Goal: Navigation & Orientation: Locate item on page

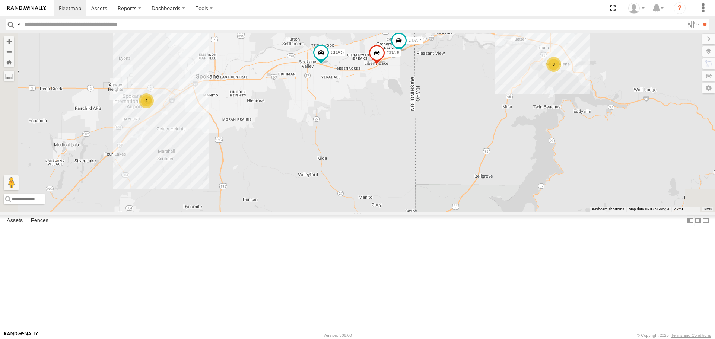
drag, startPoint x: 443, startPoint y: 224, endPoint x: 436, endPoint y: 179, distance: 45.6
click at [436, 179] on div "3 2 CDA 7 CDA 6 CDA 5" at bounding box center [357, 122] width 715 height 179
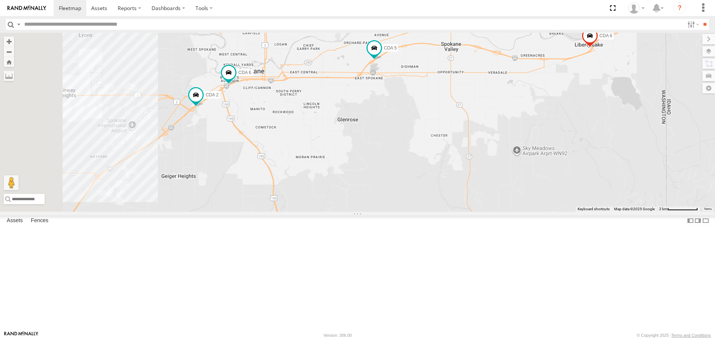
drag, startPoint x: 258, startPoint y: 185, endPoint x: 362, endPoint y: 175, distance: 104.3
click at [362, 176] on div "CDA 6 CDA 6 CDA 2 CDA 5" at bounding box center [357, 122] width 715 height 179
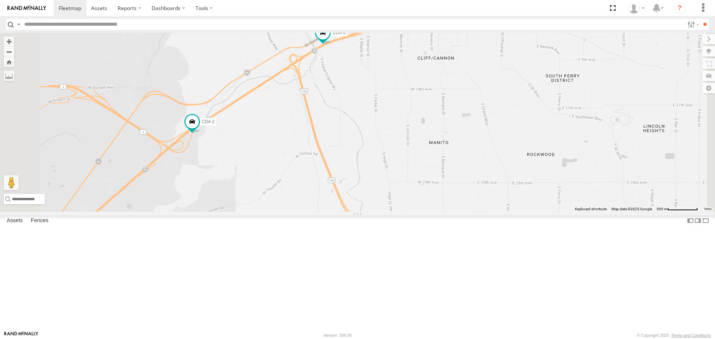
drag, startPoint x: 264, startPoint y: 157, endPoint x: 328, endPoint y: 206, distance: 80.6
click at [328, 206] on div "CDA 6 CDA 6 CDA 2 CDA 5" at bounding box center [357, 122] width 715 height 179
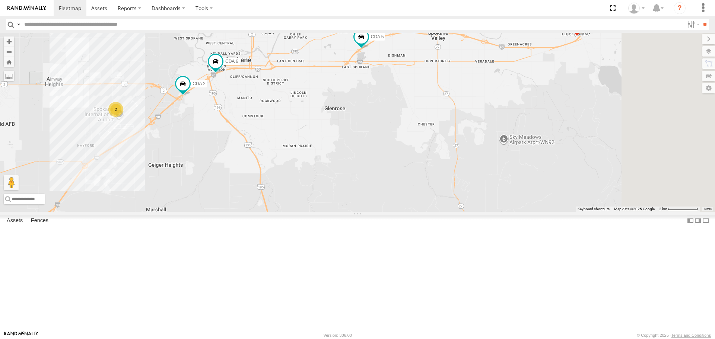
drag, startPoint x: 507, startPoint y: 194, endPoint x: 383, endPoint y: 162, distance: 127.9
click at [383, 162] on div "CDA 6 CDA 6 CDA 2 CDA 5 2" at bounding box center [357, 122] width 715 height 179
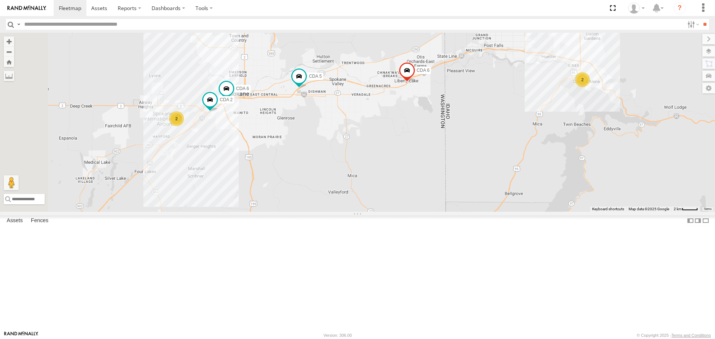
drag, startPoint x: 431, startPoint y: 166, endPoint x: 398, endPoint y: 177, distance: 34.8
click at [398, 177] on div "CDA 6 CDA 6 CDA 2 CDA 5 2 2" at bounding box center [357, 122] width 715 height 179
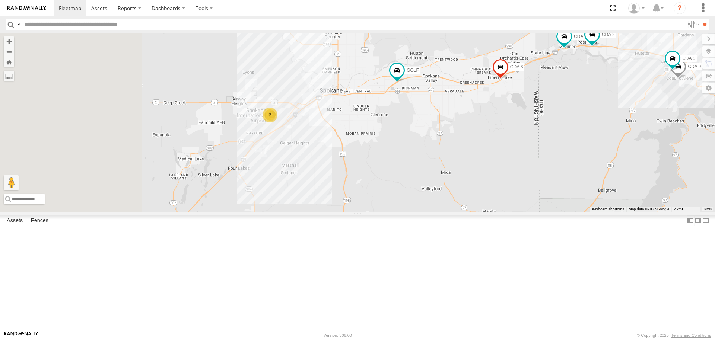
drag, startPoint x: 293, startPoint y: 239, endPoint x: 402, endPoint y: 170, distance: 128.5
click at [412, 197] on div "GOLF 2 CDA 7 CDA 9 CDA 6 CDA 2 CDA 5" at bounding box center [357, 122] width 715 height 179
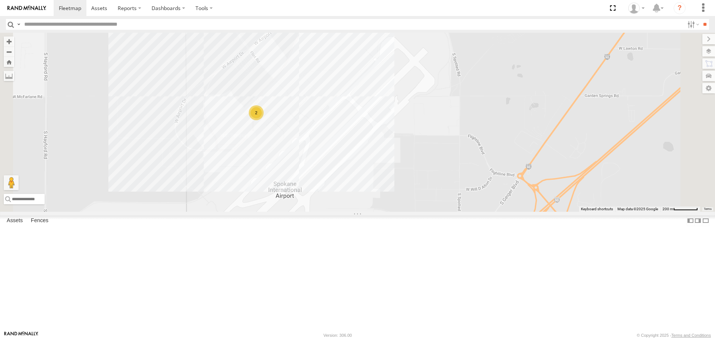
drag, startPoint x: 346, startPoint y: 182, endPoint x: 366, endPoint y: 233, distance: 54.8
click at [366, 211] on div "GOLF CDA 7 CDA 9 CDA 6 CDA 2 CDA 5 2" at bounding box center [357, 122] width 715 height 179
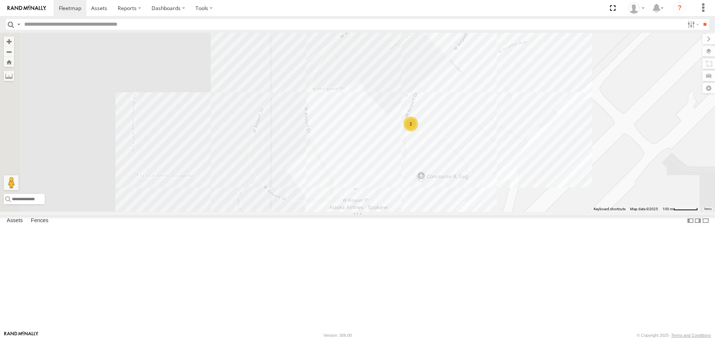
drag, startPoint x: 339, startPoint y: 175, endPoint x: 463, endPoint y: 169, distance: 123.7
click at [463, 169] on div "GOLF CDA 7 CDA 9 CDA 6 CDA 2 CDA 5 2" at bounding box center [357, 122] width 715 height 179
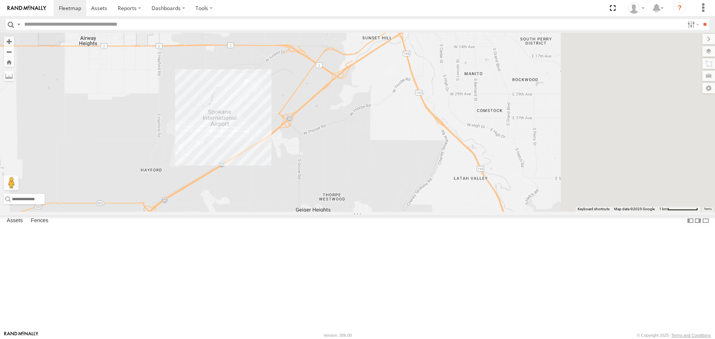
drag, startPoint x: 626, startPoint y: 174, endPoint x: 166, endPoint y: 161, distance: 459.9
click at [166, 161] on main "← Move left → Move right ↑ Move up ↓ Move down + Zoom in - Zoom out Home Jump l…" at bounding box center [357, 182] width 715 height 298
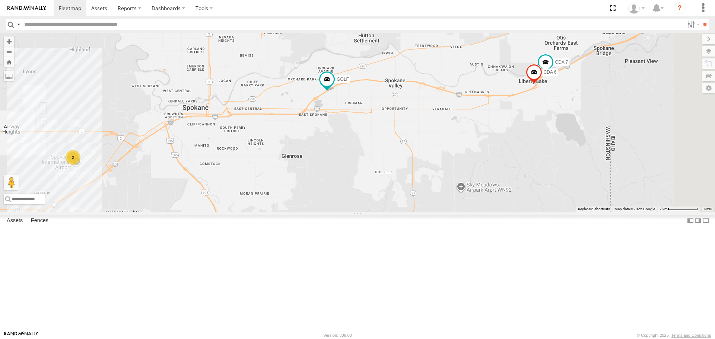
drag, startPoint x: 509, startPoint y: 132, endPoint x: 448, endPoint y: 184, distance: 80.6
click at [414, 209] on div "GOLF CDA 7 CDA 9 CDA 6 CDA 2 CDA 5 2" at bounding box center [357, 122] width 715 height 179
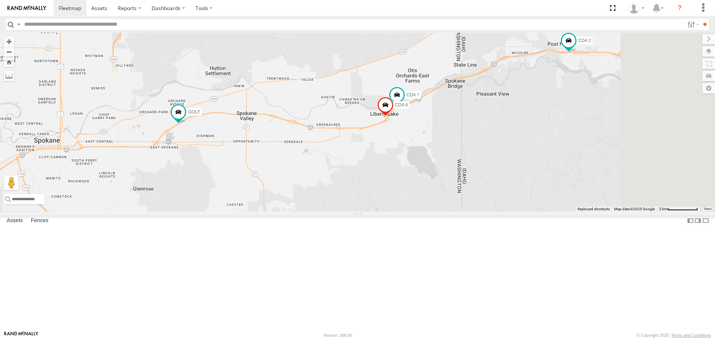
drag, startPoint x: 601, startPoint y: 162, endPoint x: 447, endPoint y: 195, distance: 157.0
click at [447, 195] on div "GOLF CDA 7 CDA 9 CDA 6 CDA 2 CDA 5 2" at bounding box center [357, 122] width 715 height 179
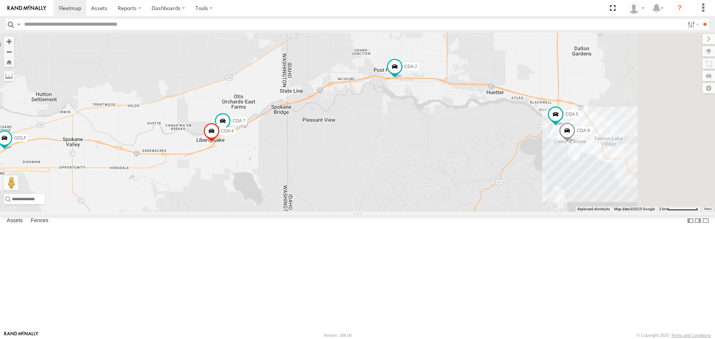
drag, startPoint x: 660, startPoint y: 154, endPoint x: 478, endPoint y: 162, distance: 181.8
click at [478, 168] on div "GOLF CDA 7 CDA 9 CDA 6 CDA 2 CDA 5 2" at bounding box center [357, 122] width 715 height 179
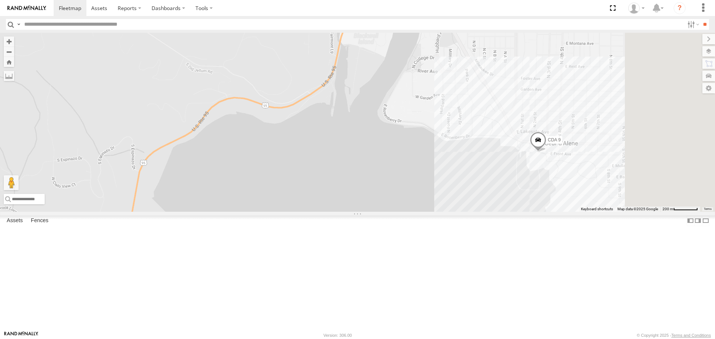
drag, startPoint x: 596, startPoint y: 158, endPoint x: 541, endPoint y: 109, distance: 73.8
click at [541, 109] on div "GOLF CDA 7 CDA 9 CDA 6 CDA 2 CDA 5" at bounding box center [357, 122] width 715 height 179
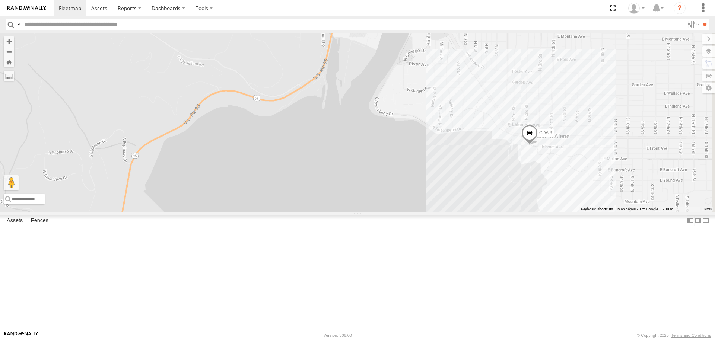
click at [278, 172] on div "GOLF CDA 7 CDA 9 CDA 6 CDA 2 CDA 5" at bounding box center [357, 122] width 715 height 179
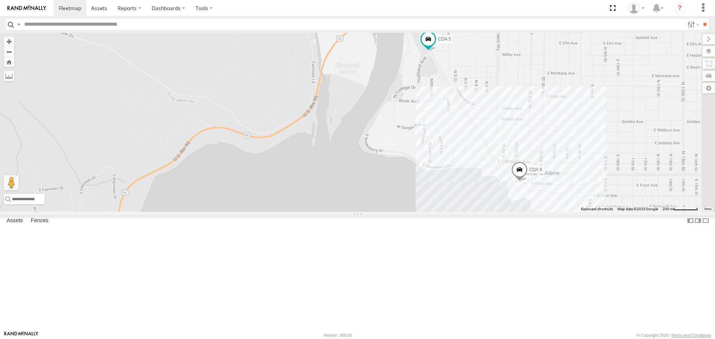
drag, startPoint x: 418, startPoint y: 170, endPoint x: 408, endPoint y: 200, distance: 31.4
click at [408, 200] on div "GOLF CDA 7 CDA 9 CDA 6 CDA 2 CDA 5" at bounding box center [357, 122] width 715 height 179
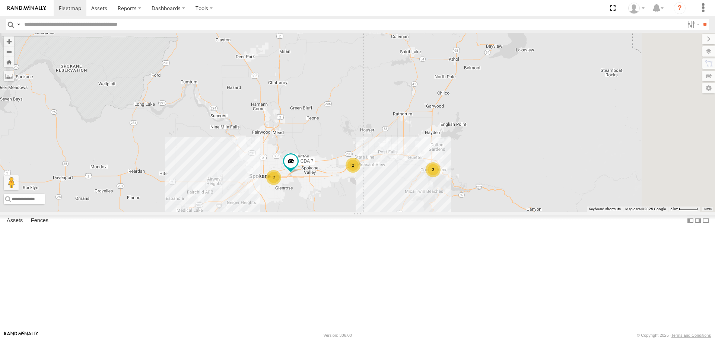
drag, startPoint x: 578, startPoint y: 169, endPoint x: 527, endPoint y: 185, distance: 54.2
click at [527, 185] on div "CDA 7 2 2 3" at bounding box center [357, 122] width 715 height 179
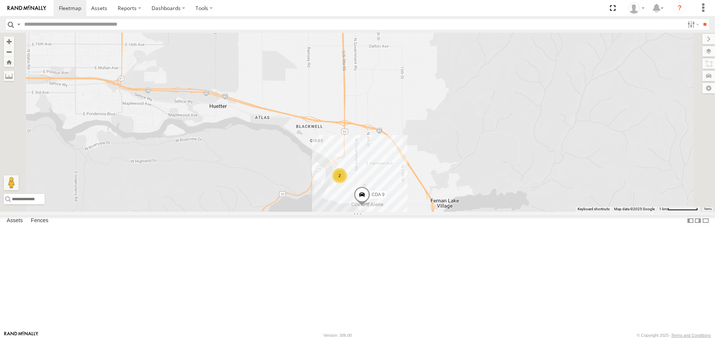
drag, startPoint x: 528, startPoint y: 161, endPoint x: 481, endPoint y: 303, distance: 149.7
click at [481, 211] on div "CDA 7 GOLF CDA 9 2" at bounding box center [357, 122] width 715 height 179
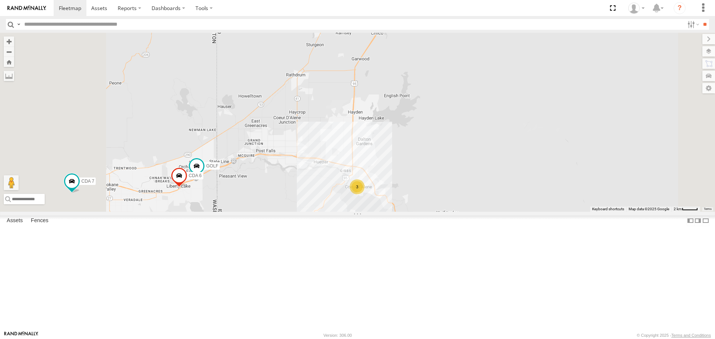
drag, startPoint x: 335, startPoint y: 265, endPoint x: 376, endPoint y: 261, distance: 40.4
click at [376, 211] on div "CDA 7 GOLF 3 CDA 6" at bounding box center [357, 122] width 715 height 179
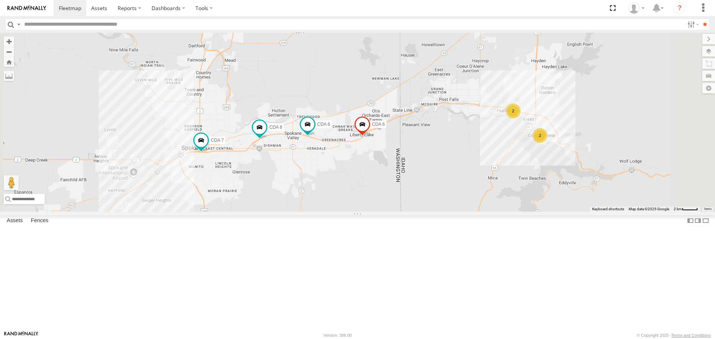
click at [0, 0] on div "All Assets" at bounding box center [0, 0] width 0 height 0
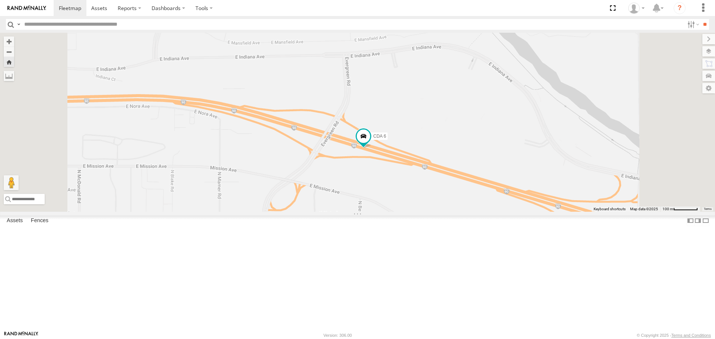
click at [0, 0] on div "All Assets" at bounding box center [0, 0] width 0 height 0
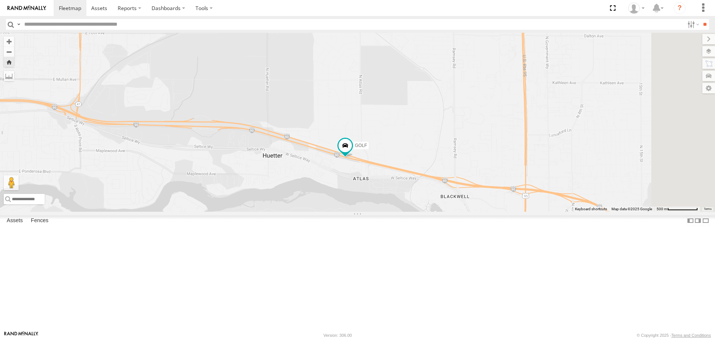
drag, startPoint x: 591, startPoint y: 254, endPoint x: 523, endPoint y: 245, distance: 69.1
click at [523, 211] on div "GOLF" at bounding box center [357, 122] width 715 height 179
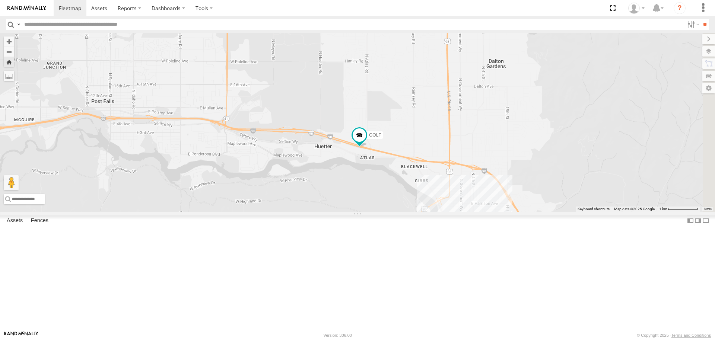
drag, startPoint x: 662, startPoint y: 284, endPoint x: 572, endPoint y: 249, distance: 96.5
click at [572, 211] on div "GOLF" at bounding box center [357, 122] width 715 height 179
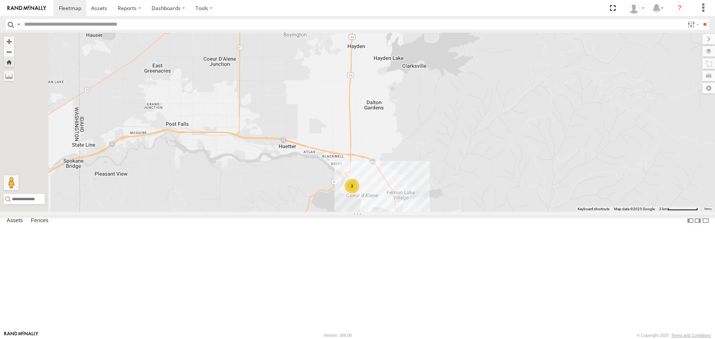
drag, startPoint x: 287, startPoint y: 231, endPoint x: 427, endPoint y: 243, distance: 140.5
click at [427, 211] on div "3" at bounding box center [357, 122] width 715 height 179
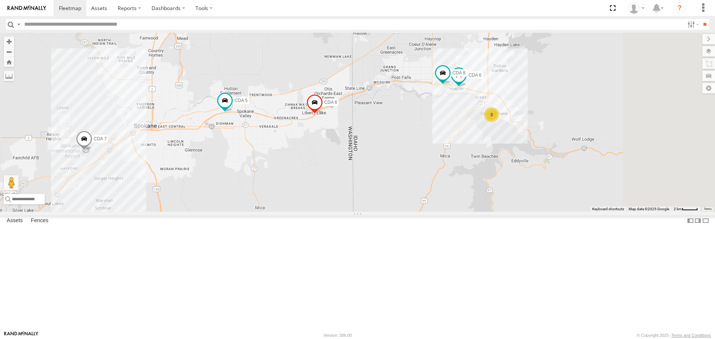
drag, startPoint x: 520, startPoint y: 179, endPoint x: 468, endPoint y: 172, distance: 53.0
click at [468, 173] on div "3 CDA 6 CDA 8 CDA 7 CDA 6 CDA 5" at bounding box center [357, 122] width 715 height 179
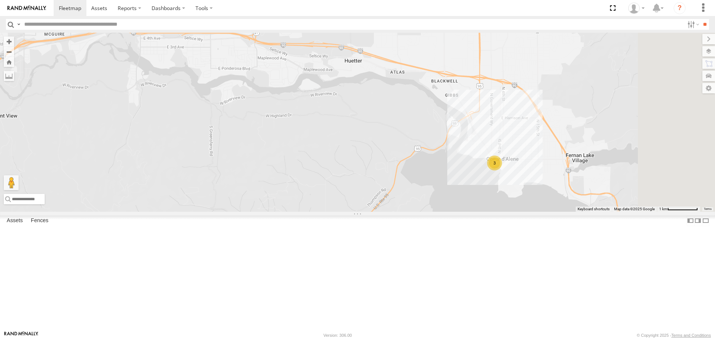
drag, startPoint x: 504, startPoint y: 141, endPoint x: 462, endPoint y: 235, distance: 103.5
click at [462, 211] on div "CDA 7 CDA 6 CDA 5 3" at bounding box center [357, 122] width 715 height 179
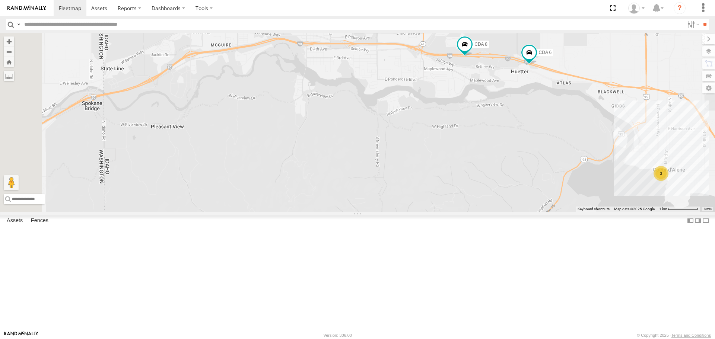
drag, startPoint x: 373, startPoint y: 170, endPoint x: 568, endPoint y: 180, distance: 195.7
click at [568, 180] on div "CDA 7 CDA 6 CDA 5 CDA 6 CDA 8 3" at bounding box center [357, 122] width 715 height 179
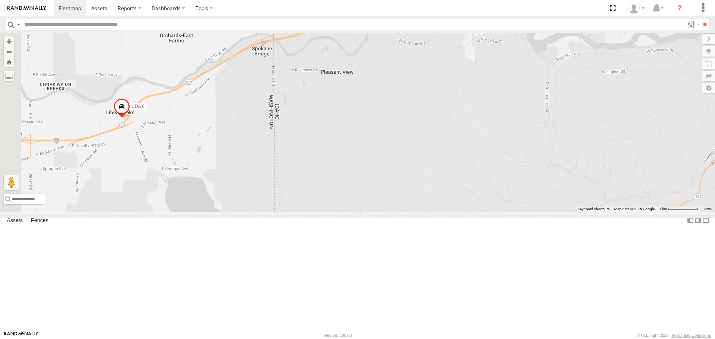
drag, startPoint x: 380, startPoint y: 160, endPoint x: 510, endPoint y: 98, distance: 144.2
click at [539, 92] on div "CDA 7 CDA 6 CDA 5 CDA 6 CDA 8 3" at bounding box center [357, 122] width 715 height 179
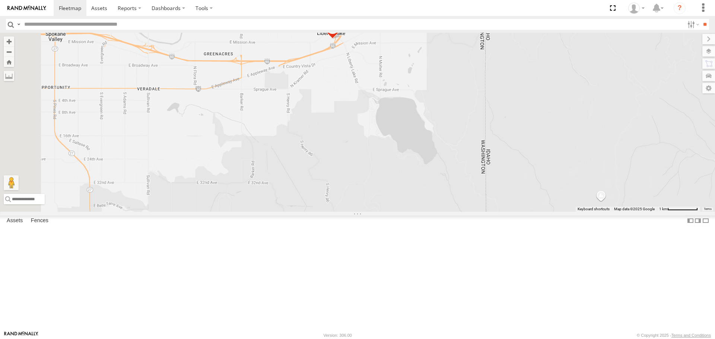
drag, startPoint x: 271, startPoint y: 197, endPoint x: 459, endPoint y: 126, distance: 200.8
click at [459, 126] on div "CDA 7 CDA 6 CDA 5 CDA 6 CDA 8 3" at bounding box center [357, 122] width 715 height 179
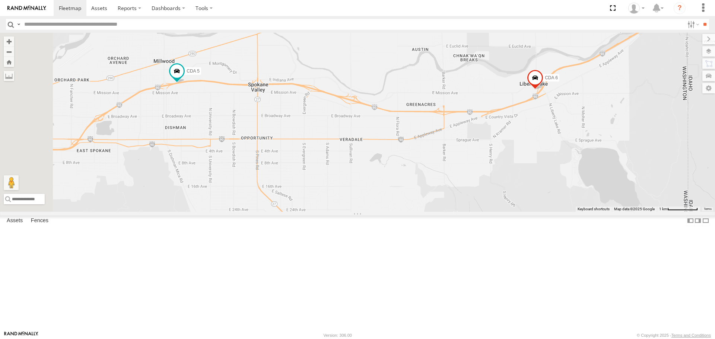
drag, startPoint x: 316, startPoint y: 179, endPoint x: 532, endPoint y: 230, distance: 221.4
click at [532, 211] on div "CDA 7 CDA 6 CDA 5 CDA 6 CDA 8 3" at bounding box center [357, 122] width 715 height 179
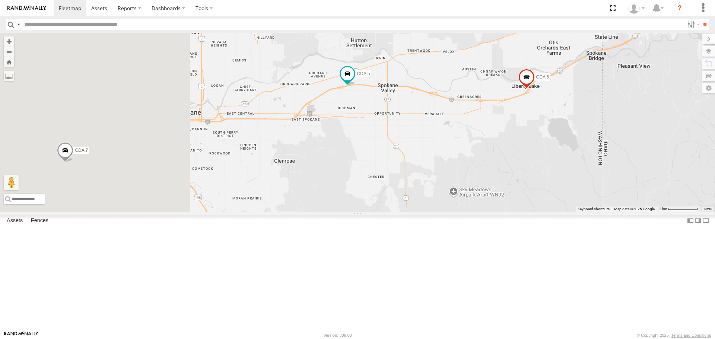
drag, startPoint x: 306, startPoint y: 200, endPoint x: 457, endPoint y: 157, distance: 157.4
click at [457, 157] on div "CDA 7 CDA 6 CDA 5 CDA 6 CDA 8" at bounding box center [357, 122] width 715 height 179
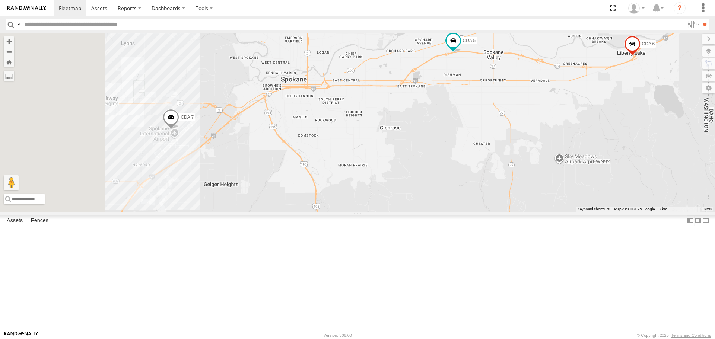
drag, startPoint x: 310, startPoint y: 168, endPoint x: 351, endPoint y: 159, distance: 41.5
click at [351, 159] on div "CDA 7 CDA 6 CDA 5 CDA 6 CDA 8" at bounding box center [357, 122] width 715 height 179
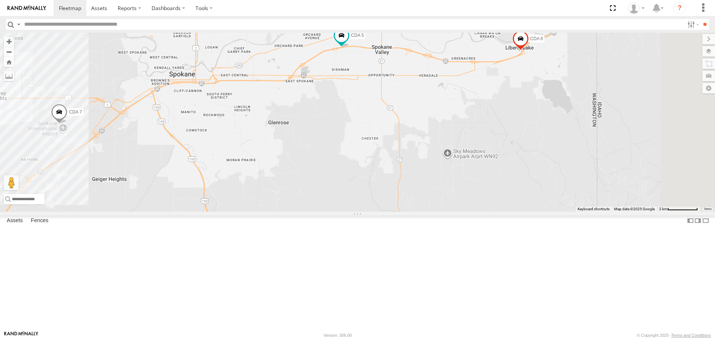
drag, startPoint x: 424, startPoint y: 251, endPoint x: 269, endPoint y: 253, distance: 155.6
click at [269, 211] on div "CDA 7 CDA 6 CDA 5 CDA 6 CDA 8" at bounding box center [357, 122] width 715 height 179
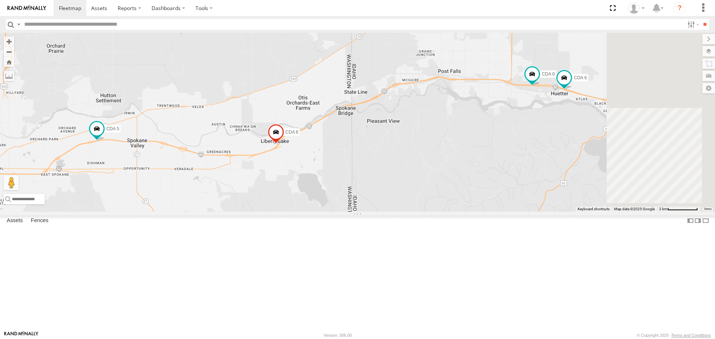
drag, startPoint x: 521, startPoint y: 170, endPoint x: 280, endPoint y: 269, distance: 260.1
click at [280, 211] on div "CDA 7 CDA 6 CDA 5 CDA 6 CDA 8" at bounding box center [357, 122] width 715 height 179
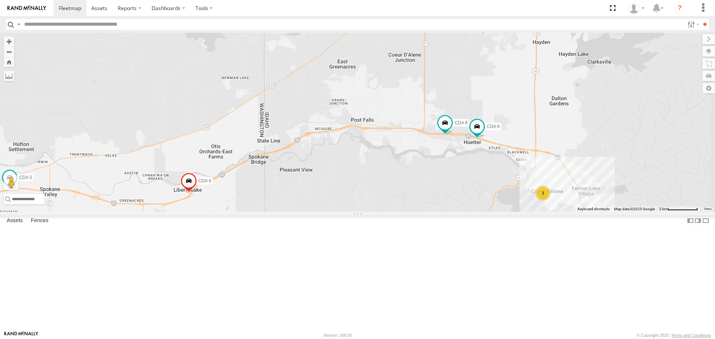
drag, startPoint x: 386, startPoint y: 192, endPoint x: 304, endPoint y: 217, distance: 85.6
click at [325, 211] on div "CDA 7 CDA 6 CDA 5 CDA 6 CDA 8 3" at bounding box center [357, 122] width 715 height 179
